Goal: Find specific page/section: Find specific page/section

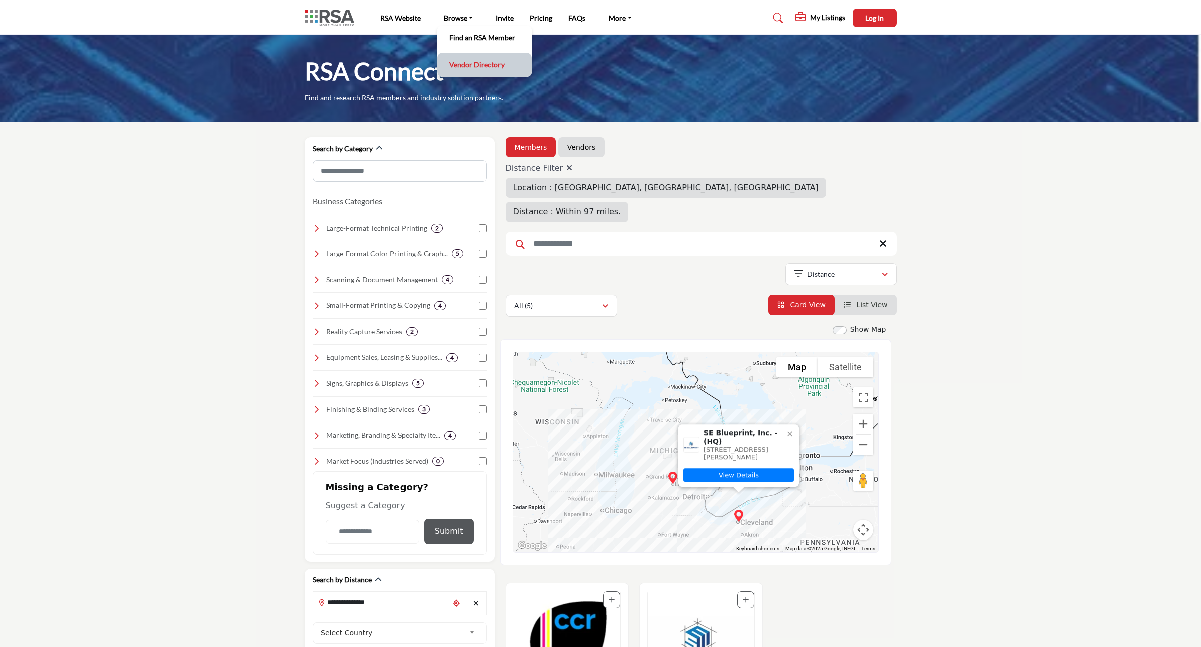
click at [473, 68] on link "Vendor Directory" at bounding box center [484, 65] width 84 height 14
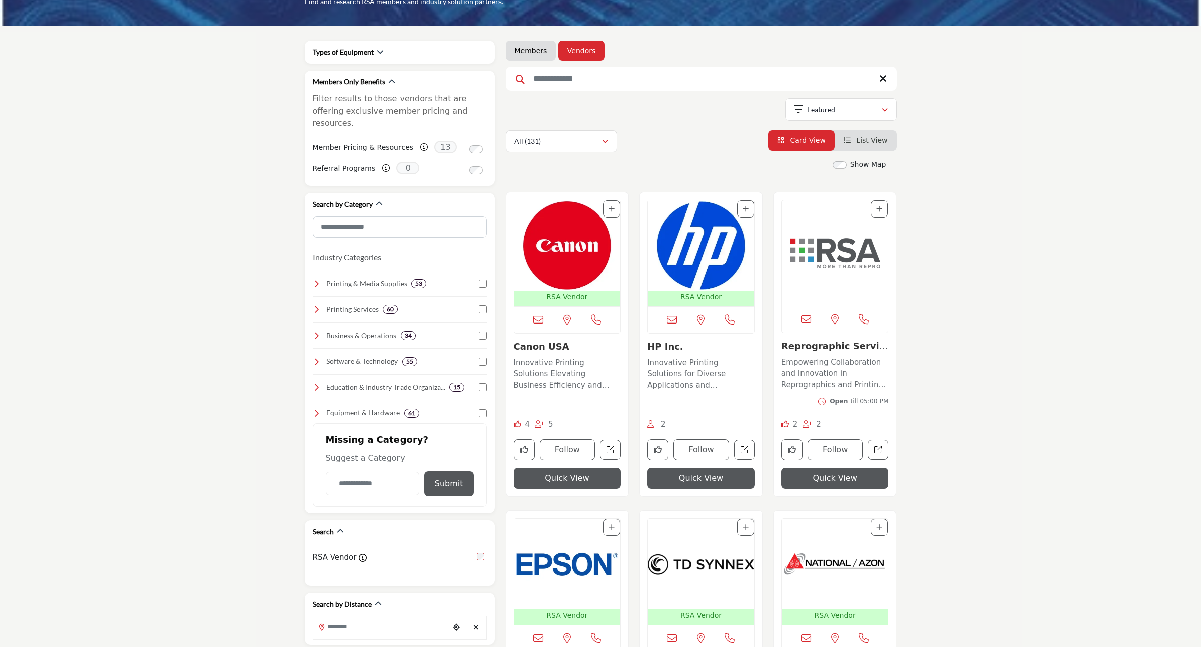
scroll to position [63, 0]
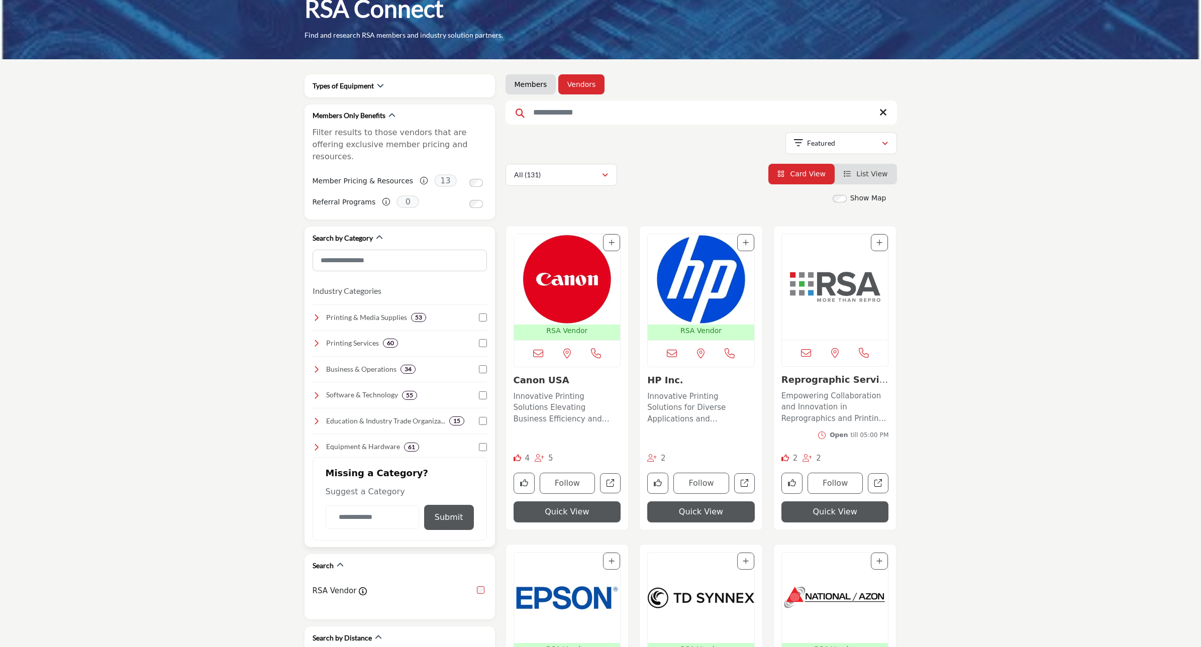
click at [314, 314] on icon at bounding box center [317, 318] width 8 height 8
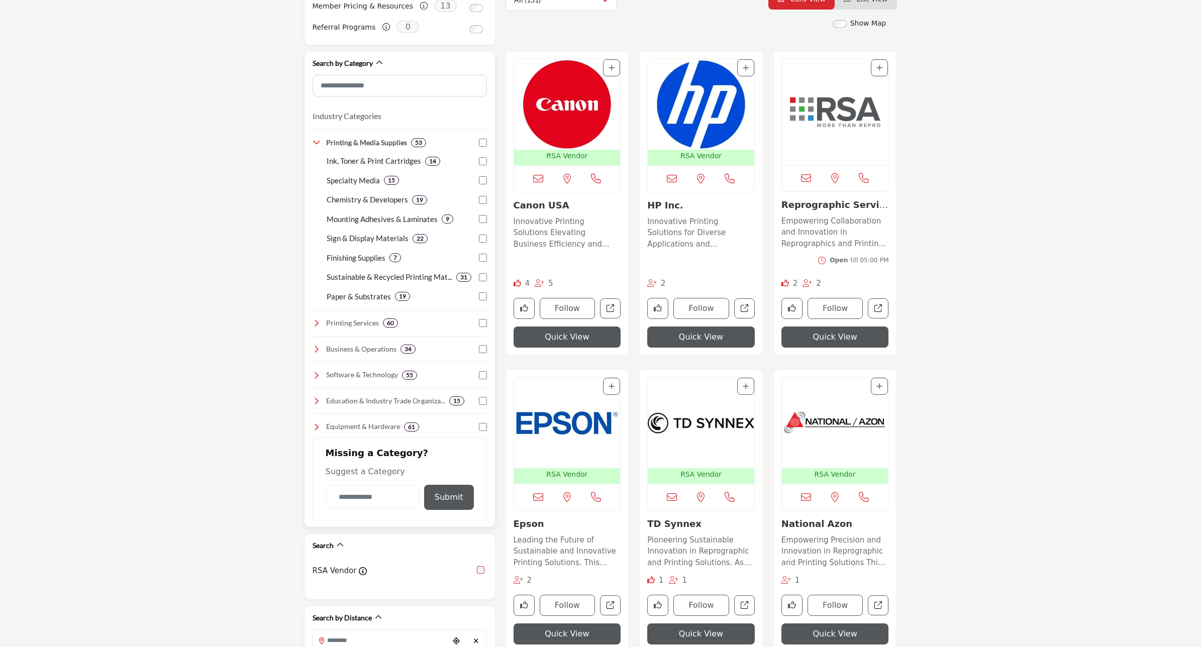
scroll to position [251, 0]
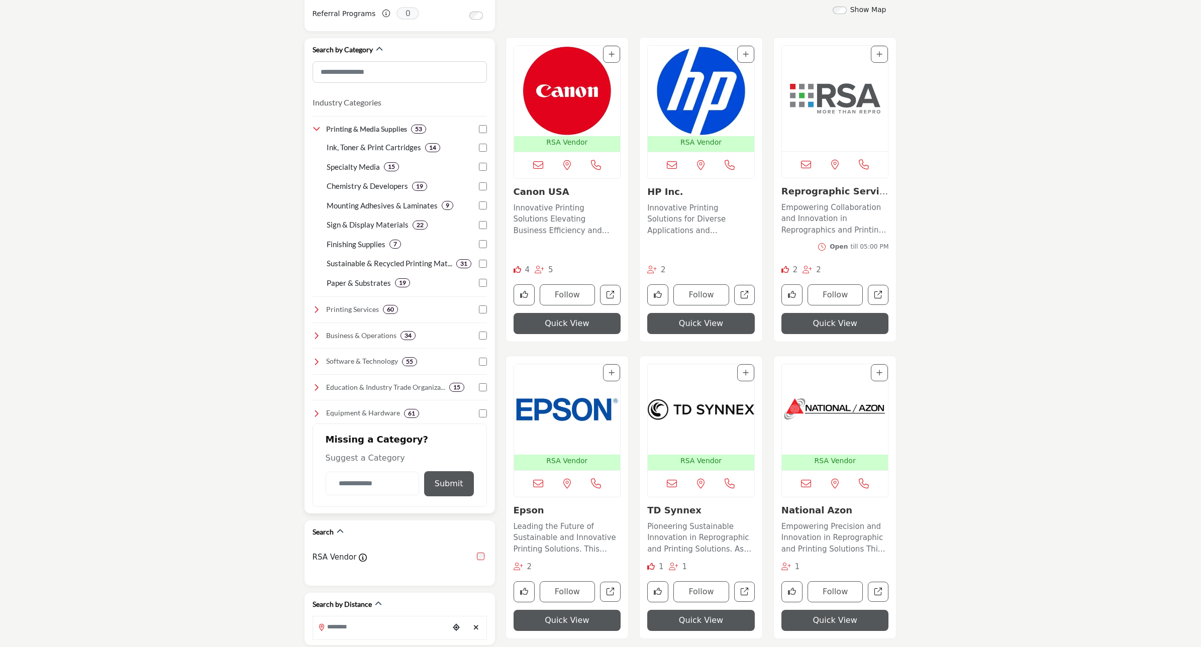
click at [315, 409] on icon at bounding box center [317, 413] width 8 height 8
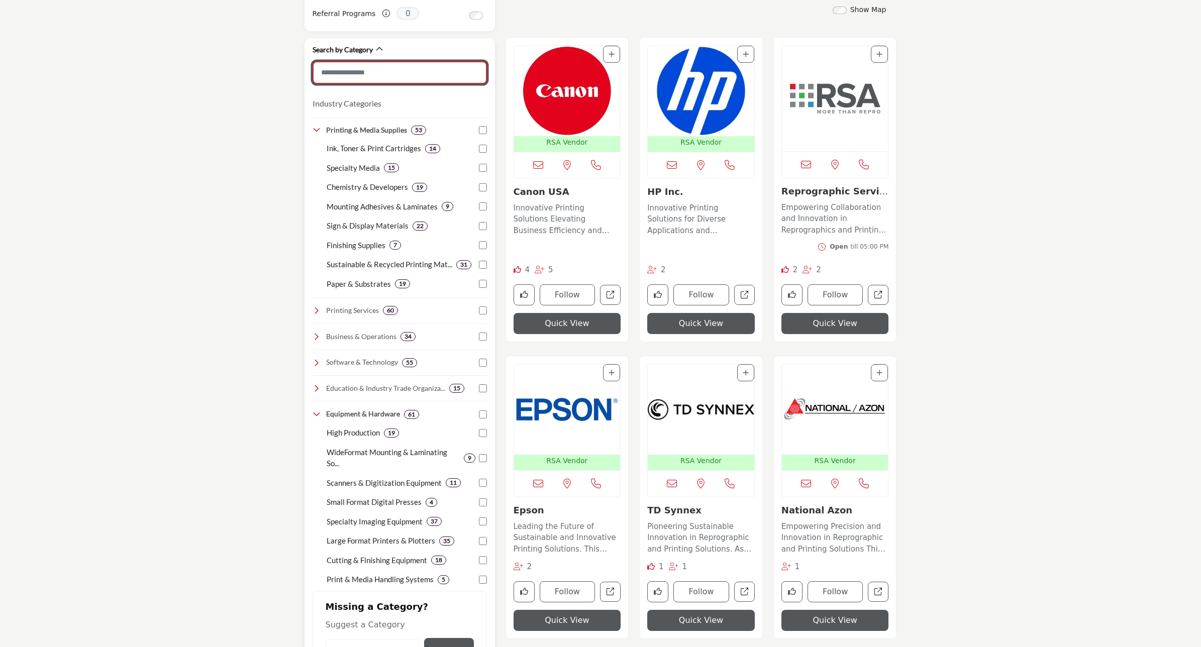
click at [338, 61] on input "Search Category" at bounding box center [400, 72] width 174 height 23
click at [313, 304] on div "Printing Services 60" at bounding box center [356, 309] width 86 height 11
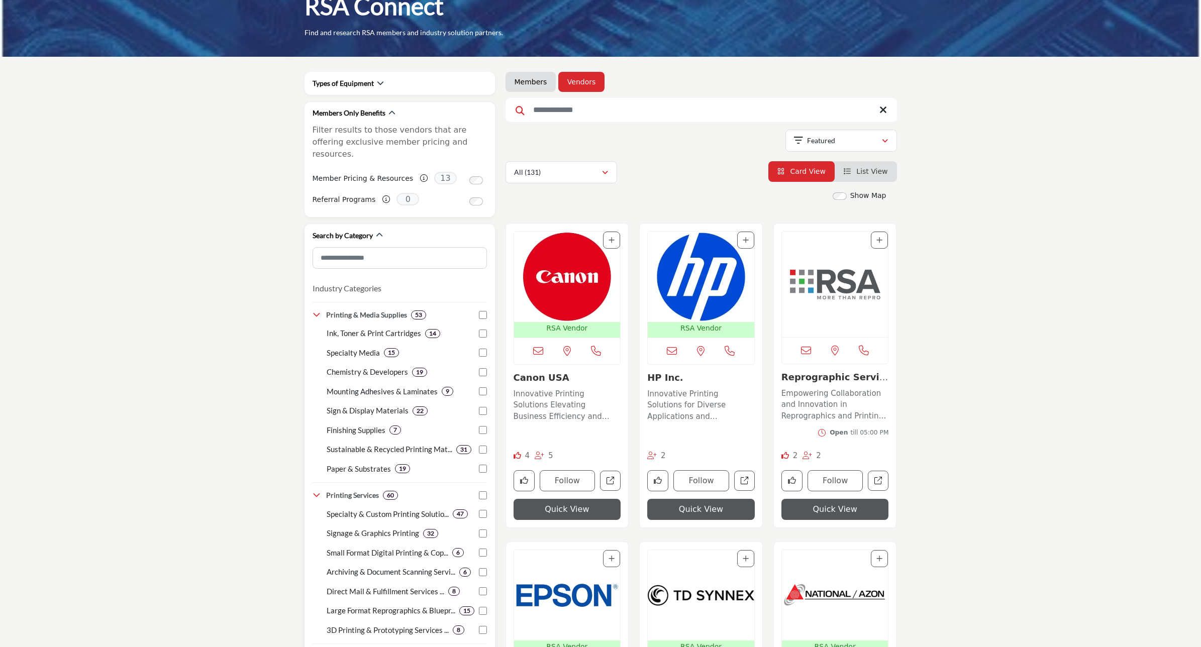
scroll to position [63, 0]
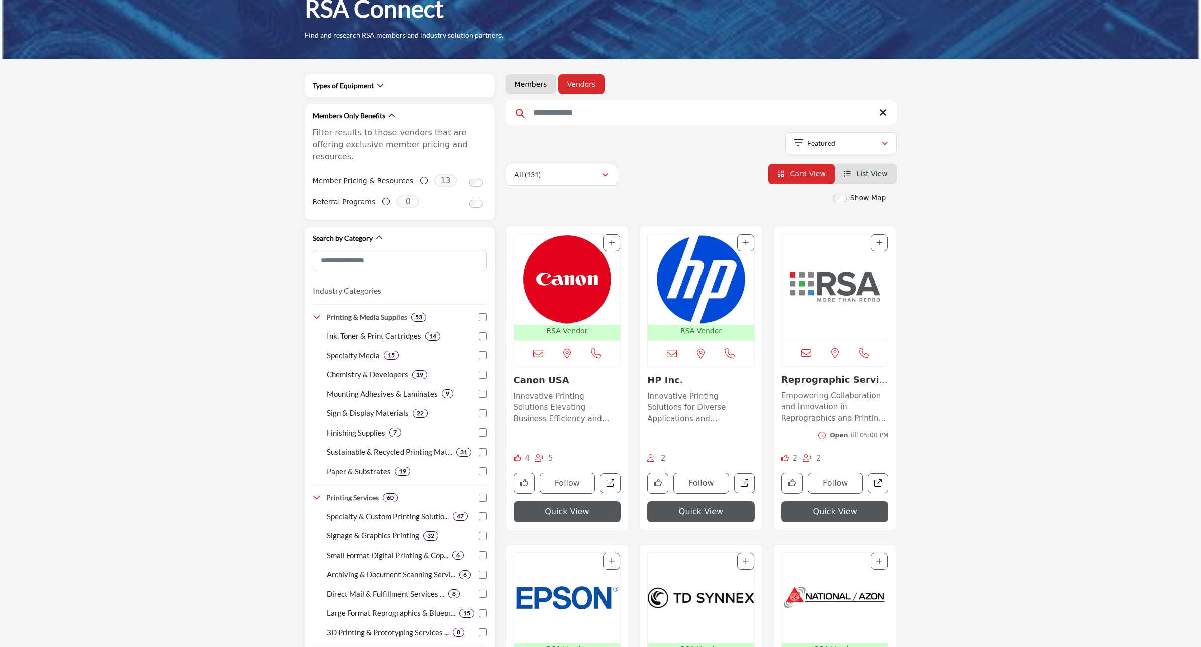
click at [393, 429] on b "7" at bounding box center [395, 432] width 4 height 7
click at [360, 427] on p "Finishing Supplies" at bounding box center [356, 433] width 59 height 12
